Goal: Information Seeking & Learning: Learn about a topic

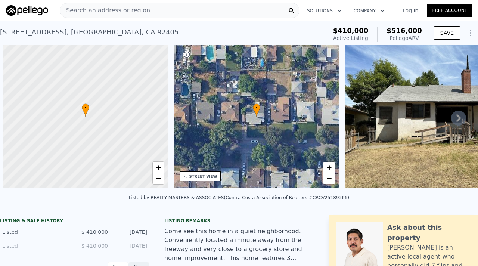
scroll to position [0, 3]
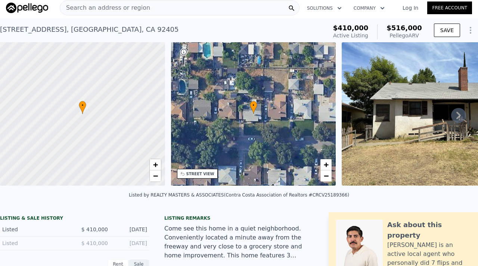
click at [167, 8] on div "Search an address or region" at bounding box center [180, 7] width 240 height 15
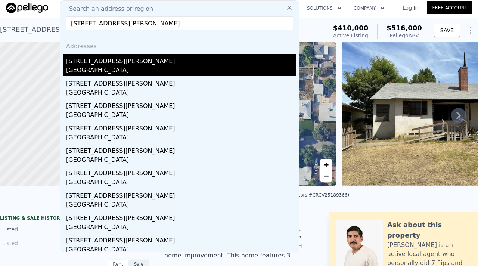
type input "[STREET_ADDRESS][PERSON_NAME]"
click at [113, 67] on div "[GEOGRAPHIC_DATA]" at bounding box center [181, 71] width 230 height 10
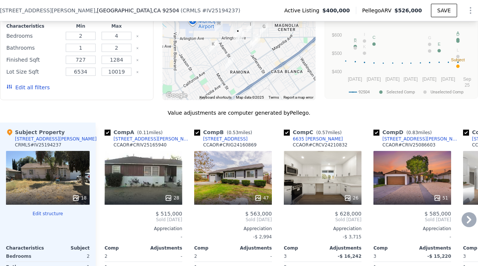
scroll to position [667, 0]
click at [197, 133] on input "checkbox" at bounding box center [197, 133] width 6 height 6
checkbox input "false"
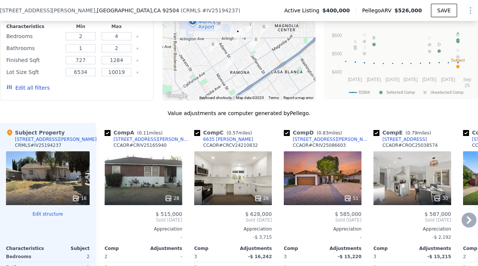
click at [197, 133] on input "checkbox" at bounding box center [197, 133] width 6 height 6
checkbox input "false"
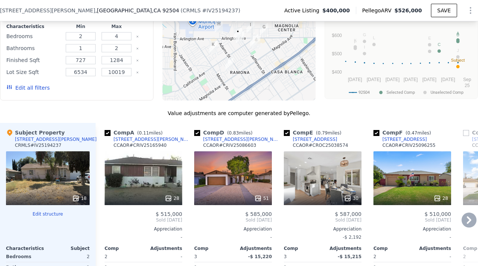
click at [197, 133] on input "checkbox" at bounding box center [197, 133] width 6 height 6
checkbox input "false"
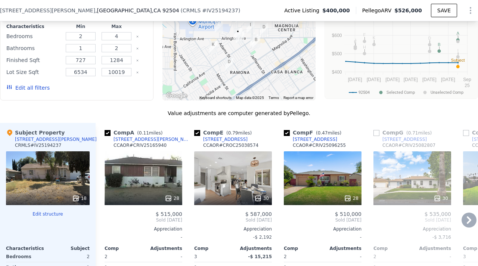
click at [197, 133] on input "checkbox" at bounding box center [197, 133] width 6 height 6
checkbox input "false"
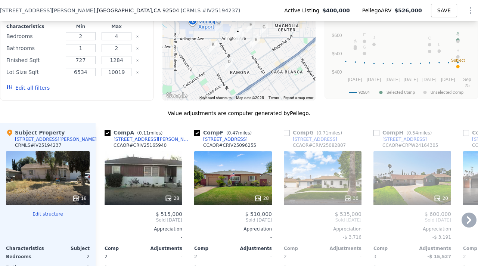
click at [197, 133] on input "checkbox" at bounding box center [197, 133] width 6 height 6
checkbox input "false"
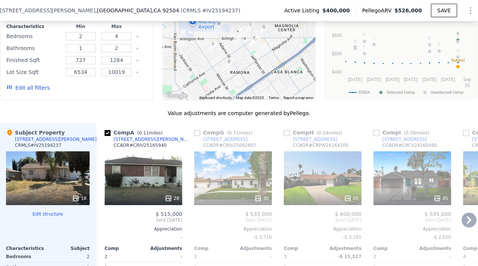
click at [142, 184] on div "28" at bounding box center [144, 178] width 78 height 54
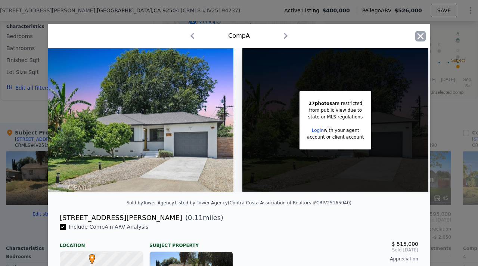
click at [421, 37] on icon "button" at bounding box center [421, 36] width 6 height 6
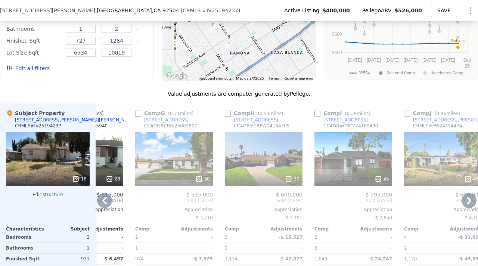
scroll to position [685, 0]
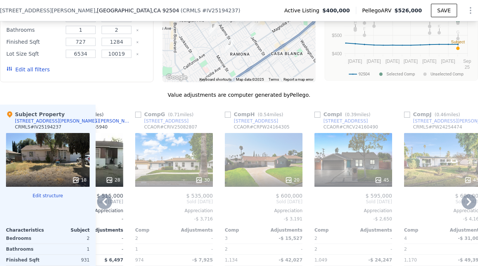
click at [316, 114] on input "checkbox" at bounding box center [318, 115] width 6 height 6
checkbox input "true"
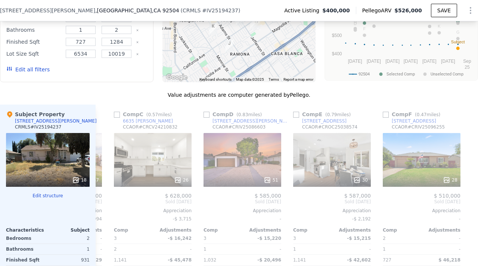
scroll to position [0, 710]
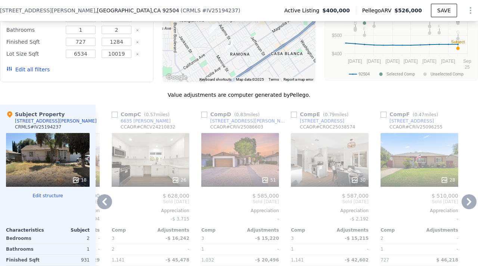
click at [386, 116] on input "checkbox" at bounding box center [384, 115] width 6 height 6
checkbox input "true"
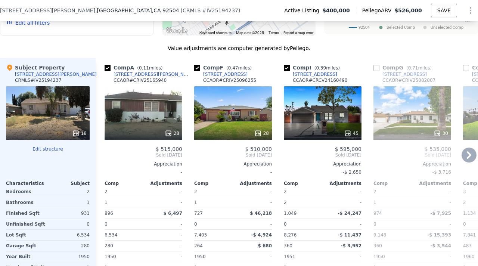
scroll to position [731, 0]
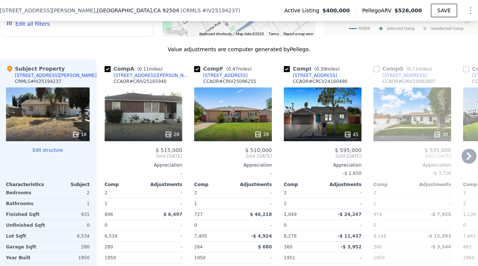
click at [143, 114] on div "28" at bounding box center [144, 114] width 78 height 54
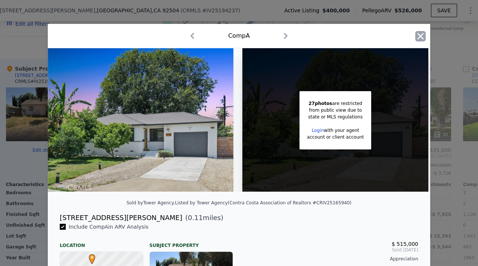
click at [423, 34] on icon "button" at bounding box center [421, 36] width 6 height 6
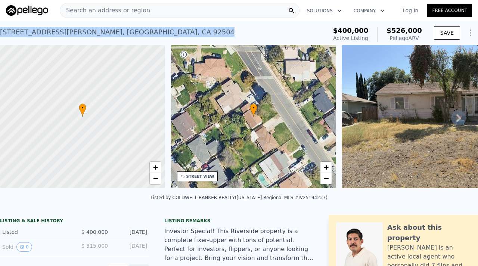
drag, startPoint x: 0, startPoint y: 32, endPoint x: 135, endPoint y: 31, distance: 135.3
click at [135, 31] on div "[STREET_ADDRESS][PERSON_NAME] Active at $400k (~ARV $526k )" at bounding box center [162, 34] width 324 height 21
copy div "[STREET_ADDRESS][PERSON_NAME]"
